Goal: Information Seeking & Learning: Learn about a topic

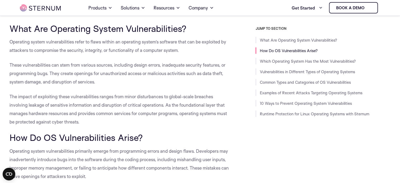
scroll to position [130, 0]
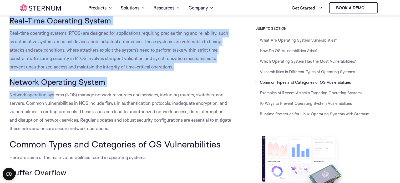
drag, startPoint x: 34, startPoint y: 44, endPoint x: 55, endPoint y: 95, distance: 55.5
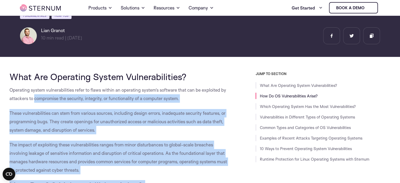
scroll to position [75, 0]
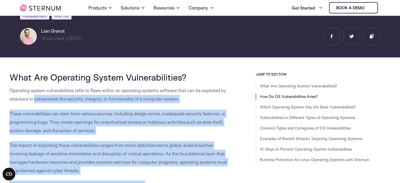
click at [80, 120] on span "These vulnerabilities can stem from various sources, including design errors, i…" at bounding box center [117, 122] width 216 height 22
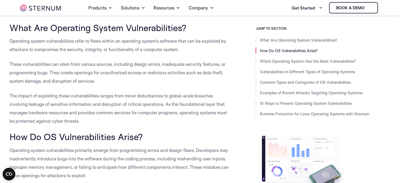
scroll to position [128, 0]
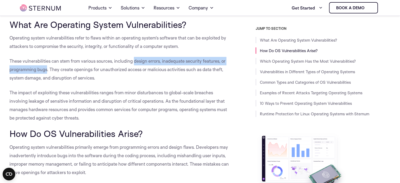
drag, startPoint x: 134, startPoint y: 61, endPoint x: 47, endPoint y: 72, distance: 86.9
click at [47, 72] on span "These vulnerabilities can stem from various sources, including design errors, i…" at bounding box center [117, 69] width 216 height 22
copy span "design errors, inadequate security features, or programming bugs"
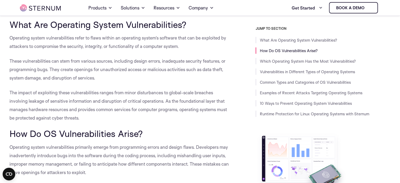
click at [153, 69] on span "These vulnerabilities can stem from various sources, including design errors, i…" at bounding box center [117, 69] width 216 height 22
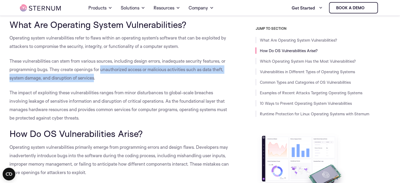
drag, startPoint x: 100, startPoint y: 69, endPoint x: 95, endPoint y: 79, distance: 10.5
click at [95, 79] on span "These vulnerabilities can stem from various sources, including design errors, i…" at bounding box center [117, 69] width 216 height 22
copy span "unauthorized access or malicious activities such as data theft, system damage, …"
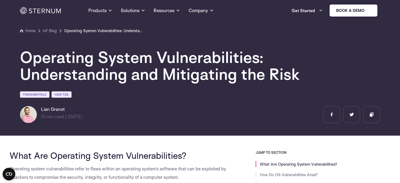
scroll to position [0, 0]
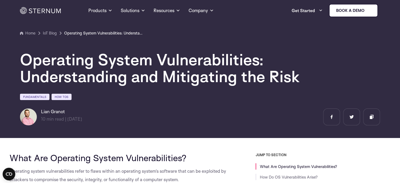
click at [143, 86] on div "Operating System Vulnerabilities: Understanding and Mitigating the Risk Fundame…" at bounding box center [200, 80] width 360 height 89
click at [33, 119] on img at bounding box center [28, 116] width 17 height 17
click at [52, 108] on h6 "Lian Granot" at bounding box center [61, 111] width 41 height 6
click at [53, 111] on h6 "Lian Granot" at bounding box center [61, 111] width 41 height 6
